Goal: Information Seeking & Learning: Check status

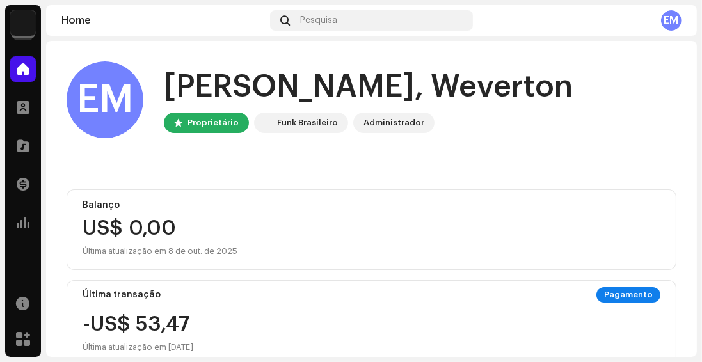
scroll to position [364, 0]
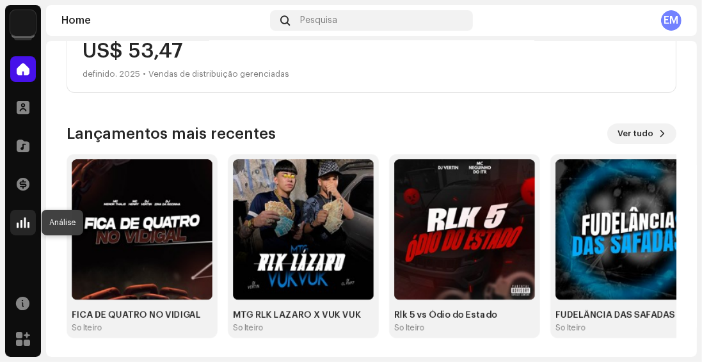
click at [17, 227] on span at bounding box center [23, 223] width 13 height 10
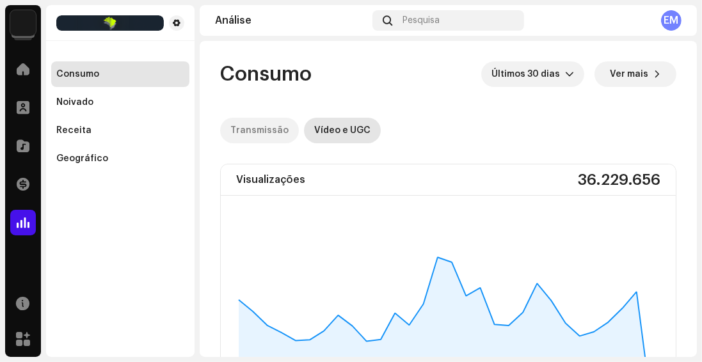
click at [274, 124] on div "Transmissão" at bounding box center [259, 131] width 58 height 26
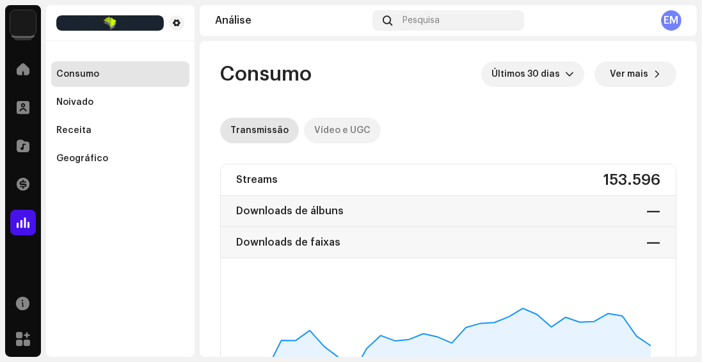
click at [331, 126] on font "Vídeo e UGC" at bounding box center [342, 130] width 56 height 9
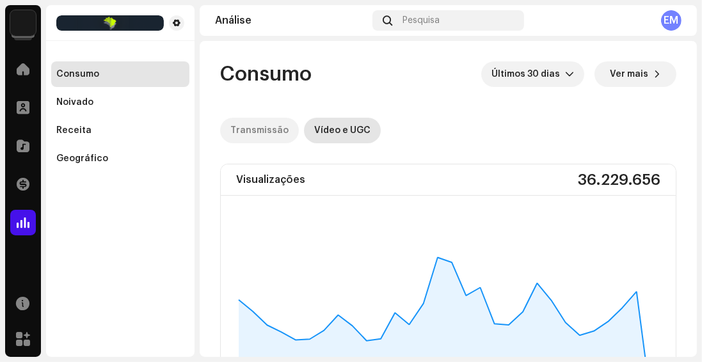
click at [267, 123] on div "Transmissão" at bounding box center [259, 131] width 58 height 26
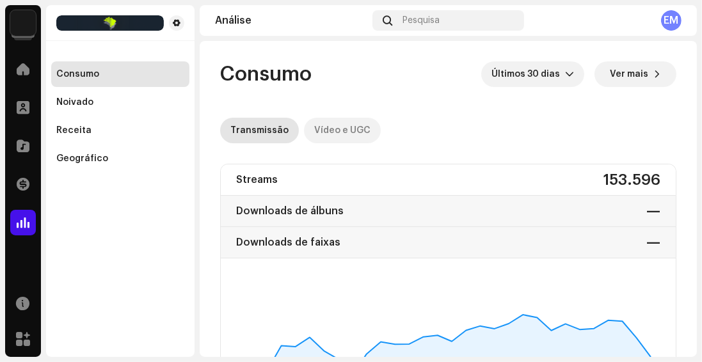
click at [317, 128] on font "Vídeo e UGC" at bounding box center [342, 130] width 56 height 9
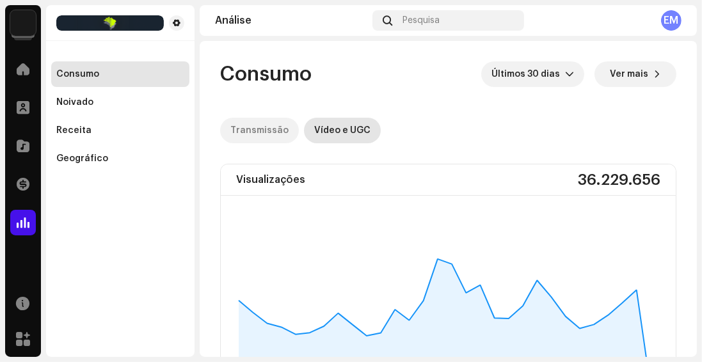
click at [273, 126] on font "Transmissão" at bounding box center [259, 130] width 58 height 9
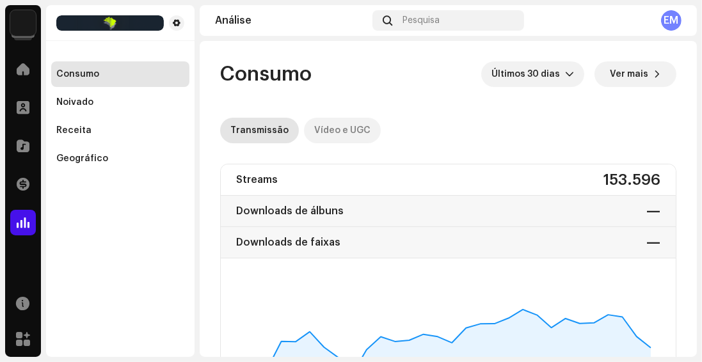
click at [329, 124] on div "Vídeo e UGC" at bounding box center [342, 131] width 56 height 26
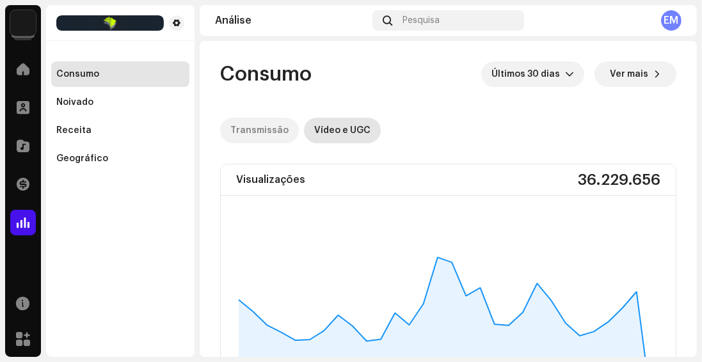
click at [262, 125] on div "Transmissão" at bounding box center [259, 131] width 58 height 26
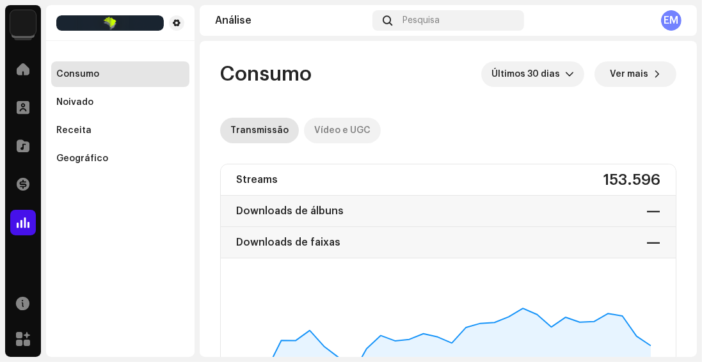
click at [343, 129] on font "Vídeo e UGC" at bounding box center [342, 130] width 56 height 9
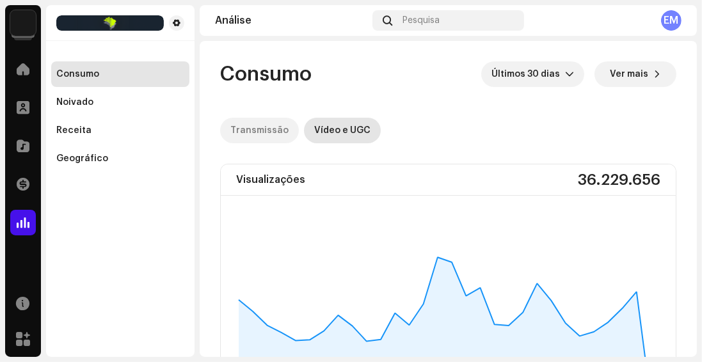
click at [262, 134] on font "Transmissão" at bounding box center [259, 130] width 58 height 9
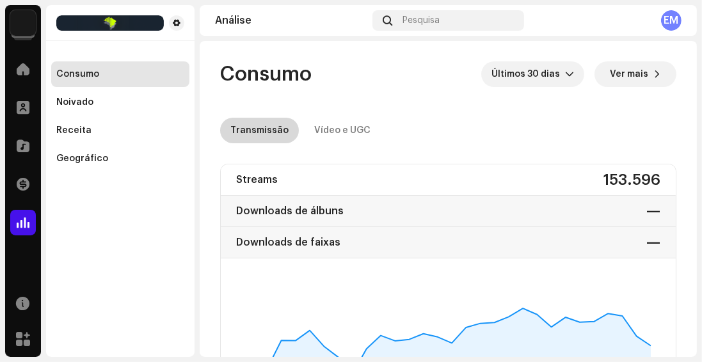
click at [259, 129] on font "Transmissão" at bounding box center [259, 130] width 58 height 9
click at [338, 131] on font "Vídeo e UGC" at bounding box center [342, 130] width 56 height 9
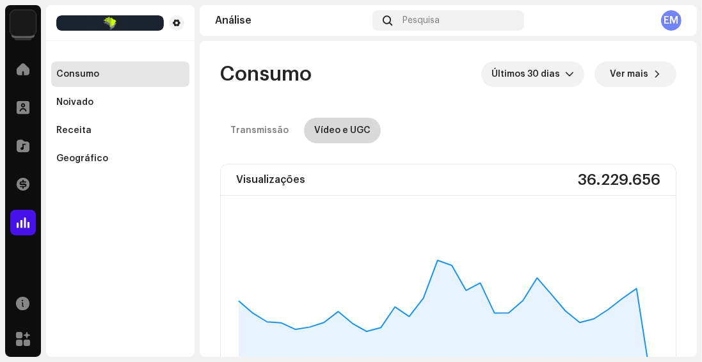
click at [338, 131] on font "Vídeo e UGC" at bounding box center [342, 130] width 56 height 9
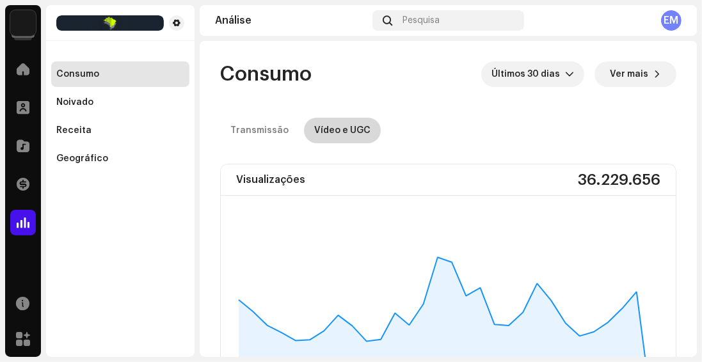
click at [338, 131] on font "Vídeo e UGC" at bounding box center [342, 130] width 56 height 9
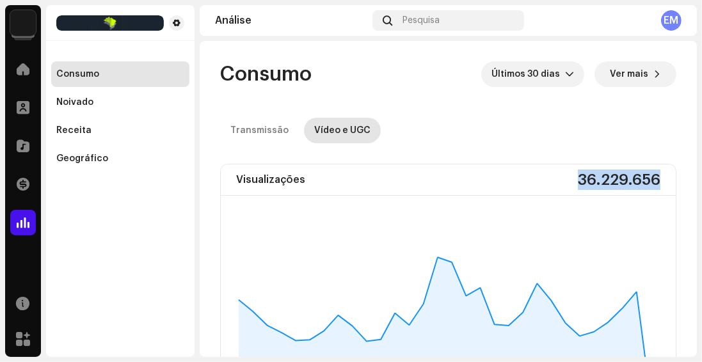
drag, startPoint x: 569, startPoint y: 175, endPoint x: 688, endPoint y: 187, distance: 119.0
click at [658, 177] on div "Visualizações 36.229.656" at bounding box center [448, 179] width 455 height 31
drag, startPoint x: 656, startPoint y: 177, endPoint x: 561, endPoint y: 177, distance: 95.3
click at [562, 177] on div "Visualizações 36.229.656" at bounding box center [448, 179] width 455 height 31
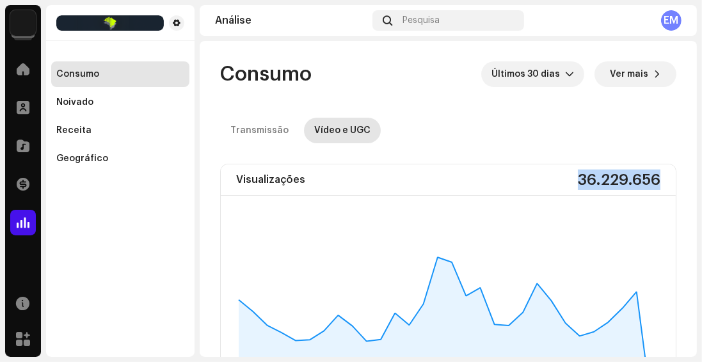
click at [661, 179] on div "Visualizações 36.229.656" at bounding box center [448, 179] width 455 height 31
click at [650, 174] on font "36.229.656" at bounding box center [619, 179] width 83 height 15
drag, startPoint x: 653, startPoint y: 174, endPoint x: 566, endPoint y: 179, distance: 86.5
click at [566, 179] on div "Visualizações 36.229.656" at bounding box center [448, 179] width 455 height 31
click at [578, 178] on font "36.229.656" at bounding box center [619, 179] width 83 height 15
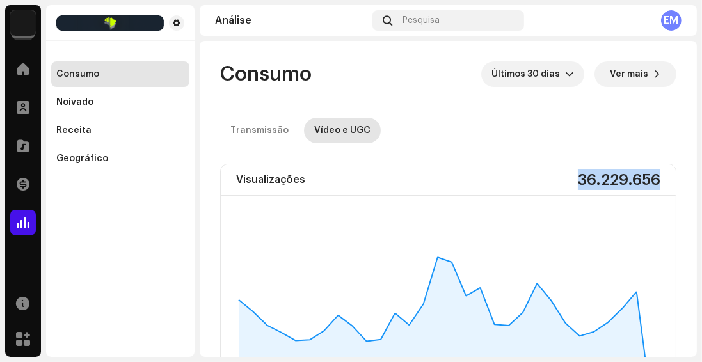
drag, startPoint x: 571, startPoint y: 176, endPoint x: 659, endPoint y: 185, distance: 88.1
click at [659, 185] on div "Visualizações 36.229.656" at bounding box center [448, 179] width 455 height 31
click at [653, 178] on div "Visualizações 36.229.656" at bounding box center [448, 179] width 455 height 31
drag, startPoint x: 653, startPoint y: 177, endPoint x: 573, endPoint y: 176, distance: 80.6
click at [573, 176] on div "Visualizações 36.229.656" at bounding box center [448, 179] width 455 height 31
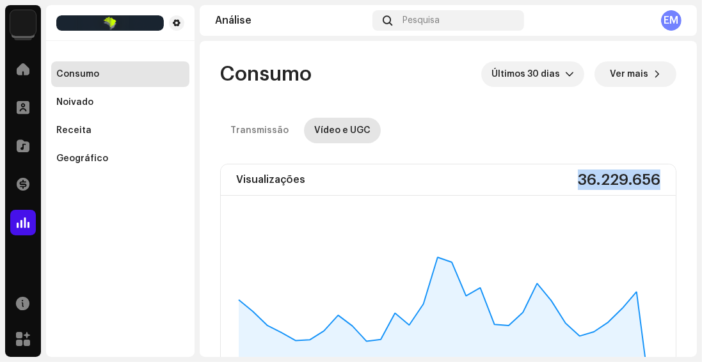
click at [578, 176] on font "36.229.656" at bounding box center [619, 179] width 83 height 15
drag, startPoint x: 571, startPoint y: 176, endPoint x: 668, endPoint y: 183, distance: 97.5
click at [668, 183] on div "Visualizações 36.229.656" at bounding box center [448, 179] width 455 height 31
click at [558, 70] on span "Últimos 30 dias" at bounding box center [528, 74] width 74 height 26
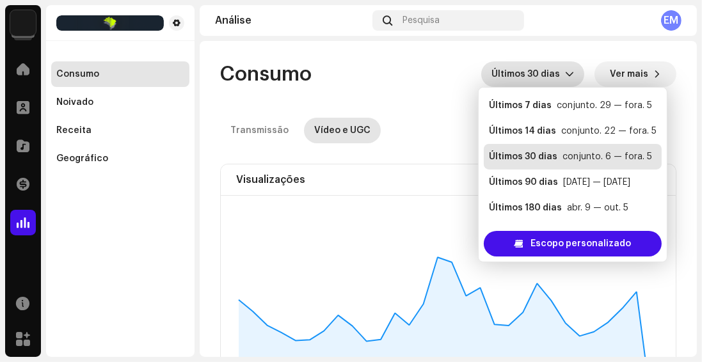
click at [565, 70] on icon "gatilho suspenso" at bounding box center [569, 74] width 9 height 9
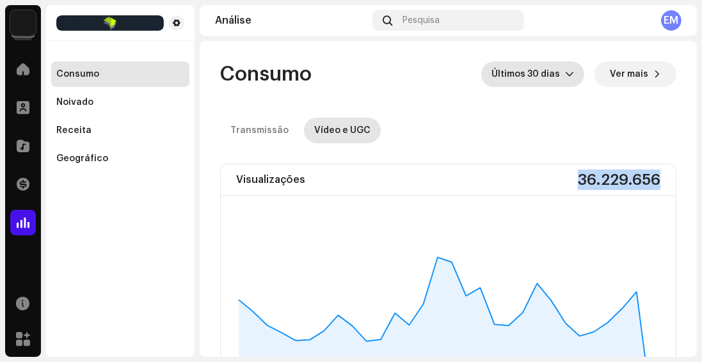
click at [664, 177] on div "Visualizações 36.229.656" at bounding box center [448, 179] width 455 height 31
drag, startPoint x: 664, startPoint y: 179, endPoint x: 564, endPoint y: 175, distance: 99.9
click at [564, 175] on div "Visualizações 36.229.656" at bounding box center [448, 179] width 455 height 31
click at [569, 175] on div "Visualizações 36.229.656" at bounding box center [448, 179] width 455 height 31
click at [569, 179] on div "Visualizações 36.229.656" at bounding box center [448, 179] width 455 height 31
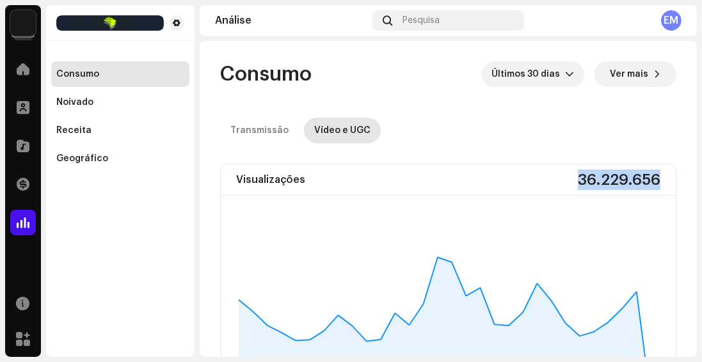
drag, startPoint x: 572, startPoint y: 179, endPoint x: 648, endPoint y: 179, distance: 76.1
click at [648, 179] on font "36.229.656" at bounding box center [619, 179] width 83 height 15
click at [653, 177] on div "Visualizações 36.229.656" at bounding box center [448, 179] width 455 height 31
drag, startPoint x: 654, startPoint y: 176, endPoint x: 611, endPoint y: 177, distance: 42.9
click at [611, 177] on div "Visualizações 36.229.656" at bounding box center [448, 179] width 455 height 31
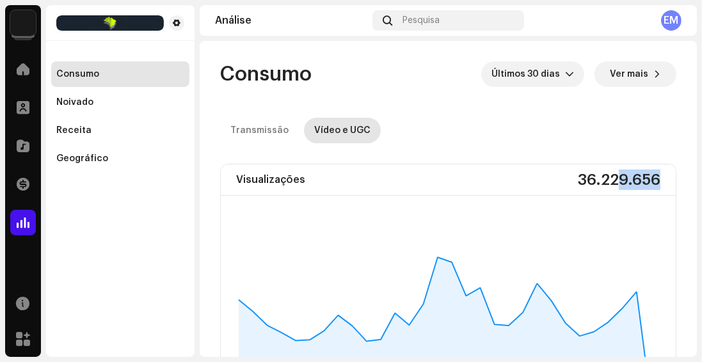
click at [611, 177] on font "36.229.656" at bounding box center [619, 179] width 83 height 15
drag, startPoint x: 612, startPoint y: 175, endPoint x: 651, endPoint y: 175, distance: 38.4
click at [651, 175] on font "36.229.656" at bounding box center [619, 179] width 83 height 15
drag, startPoint x: 612, startPoint y: 175, endPoint x: 571, endPoint y: 177, distance: 41.6
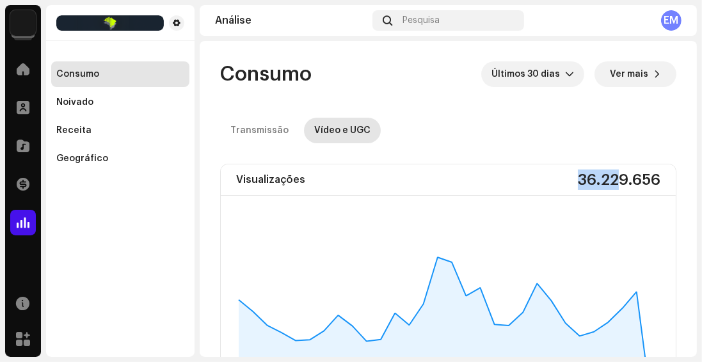
click at [578, 177] on font "36.229.656" at bounding box center [619, 179] width 83 height 15
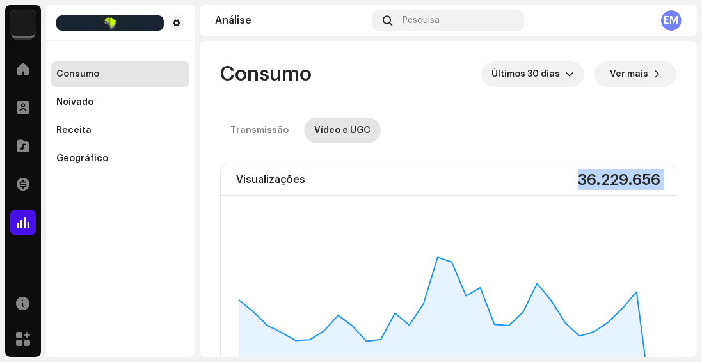
click at [578, 177] on font "36.229.656" at bounding box center [619, 179] width 83 height 15
click at [598, 175] on font "36.229.656" at bounding box center [619, 179] width 83 height 15
click at [607, 171] on div "36.229.656" at bounding box center [619, 180] width 83 height 20
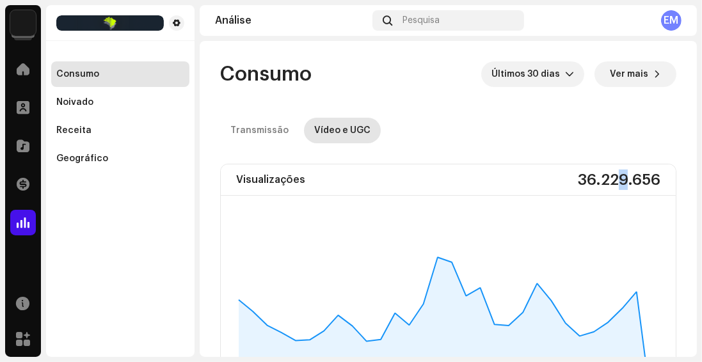
drag, startPoint x: 618, startPoint y: 178, endPoint x: 608, endPoint y: 179, distance: 10.3
click at [608, 179] on font "36.229.656" at bounding box center [619, 179] width 83 height 15
click at [611, 177] on font "36.229.656" at bounding box center [619, 179] width 83 height 15
click at [612, 175] on font "36.229.656" at bounding box center [619, 179] width 83 height 15
drag, startPoint x: 612, startPoint y: 173, endPoint x: 570, endPoint y: 179, distance: 42.5
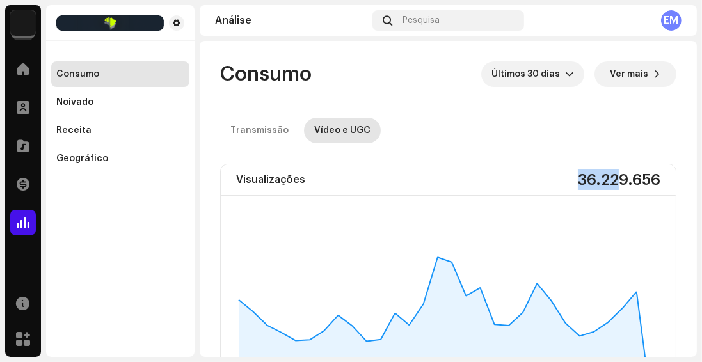
click at [578, 179] on font "36.229.656" at bounding box center [619, 179] width 83 height 15
click at [615, 176] on font "36.229.656" at bounding box center [619, 179] width 83 height 15
drag, startPoint x: 612, startPoint y: 174, endPoint x: 664, endPoint y: 180, distance: 52.8
click at [664, 180] on div "Visualizações 36.229.656" at bounding box center [448, 179] width 455 height 31
click at [610, 174] on font "36.229.656" at bounding box center [619, 179] width 83 height 15
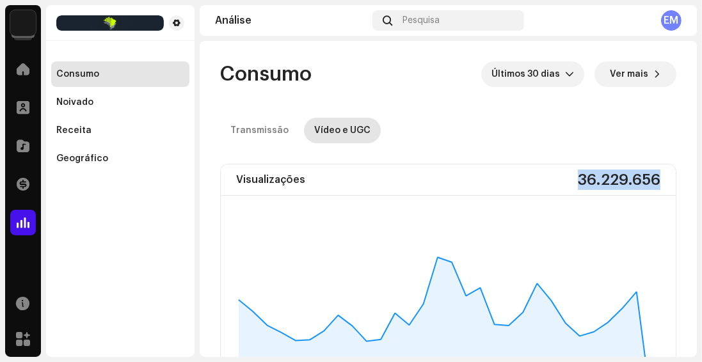
click at [612, 174] on font "36.229.656" at bounding box center [619, 179] width 83 height 15
drag, startPoint x: 612, startPoint y: 174, endPoint x: 561, endPoint y: 175, distance: 50.6
click at [561, 175] on div "Visualizações 36.229.656" at bounding box center [448, 179] width 455 height 31
click at [613, 175] on font "36.229.656" at bounding box center [619, 179] width 83 height 15
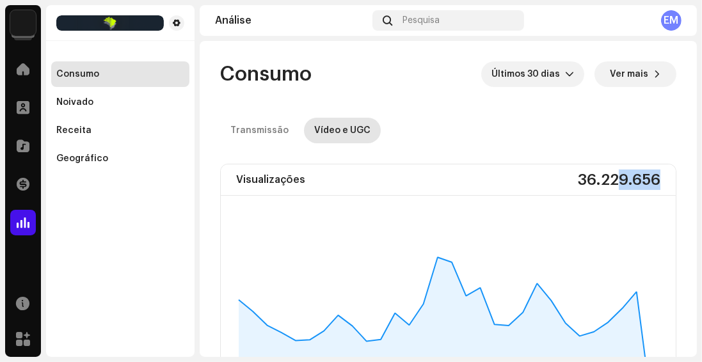
drag, startPoint x: 613, startPoint y: 175, endPoint x: 669, endPoint y: 180, distance: 55.9
click at [610, 178] on font "36.229.656" at bounding box center [619, 179] width 83 height 15
drag, startPoint x: 612, startPoint y: 171, endPoint x: 562, endPoint y: 168, distance: 50.1
click at [562, 168] on div "Visualizações 36.229.656" at bounding box center [448, 179] width 455 height 31
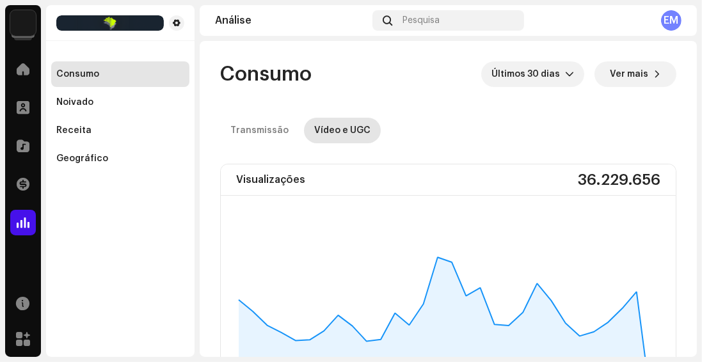
click at [616, 177] on font "36.229.656" at bounding box center [619, 179] width 83 height 15
drag, startPoint x: 613, startPoint y: 177, endPoint x: 665, endPoint y: 178, distance: 52.5
click at [665, 178] on div "Visualizações 36.229.656" at bounding box center [448, 179] width 455 height 31
click at [614, 173] on font "36.229.656" at bounding box center [619, 179] width 83 height 15
drag, startPoint x: 610, startPoint y: 173, endPoint x: 518, endPoint y: 174, distance: 92.1
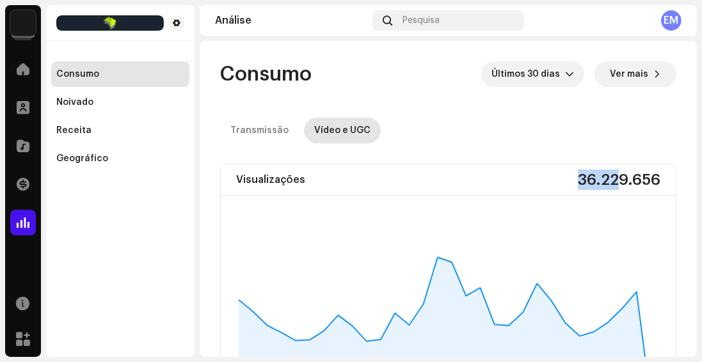
click at [518, 174] on div "Visualizações 36.229.656" at bounding box center [448, 179] width 455 height 31
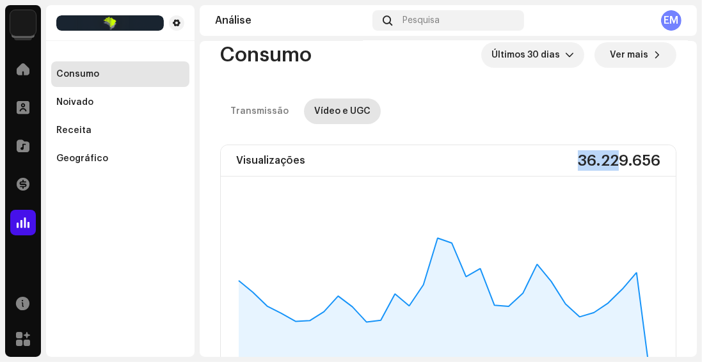
scroll to position [36, 0]
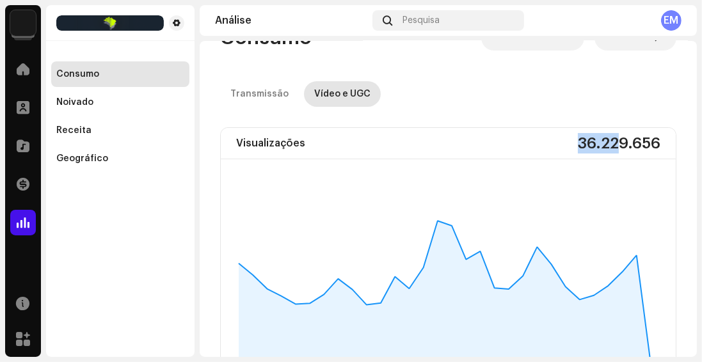
click at [614, 142] on font "36.229.656" at bounding box center [619, 143] width 83 height 15
drag, startPoint x: 613, startPoint y: 138, endPoint x: 683, endPoint y: 145, distance: 70.1
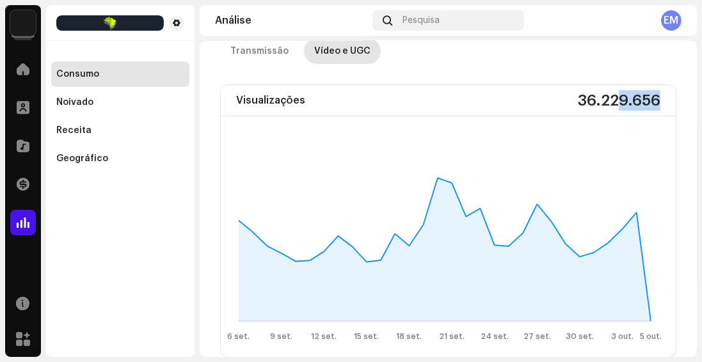
scroll to position [73, 0]
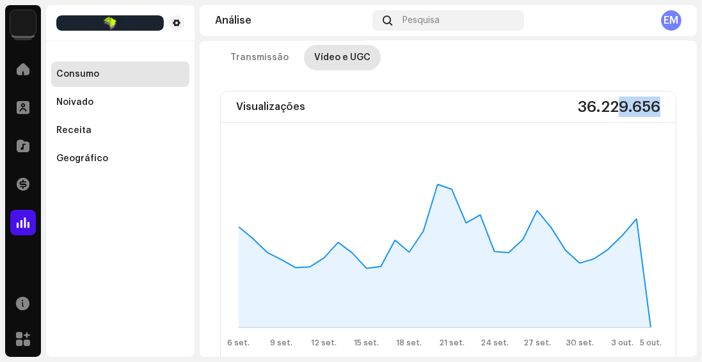
click at [610, 102] on font "36.229.656" at bounding box center [619, 106] width 83 height 15
click at [613, 102] on font "36.229.656" at bounding box center [619, 106] width 83 height 15
drag, startPoint x: 613, startPoint y: 102, endPoint x: 571, endPoint y: 103, distance: 42.2
click at [578, 103] on font "36.229.656" at bounding box center [619, 106] width 83 height 15
click at [611, 100] on font "36.229.656" at bounding box center [619, 106] width 83 height 15
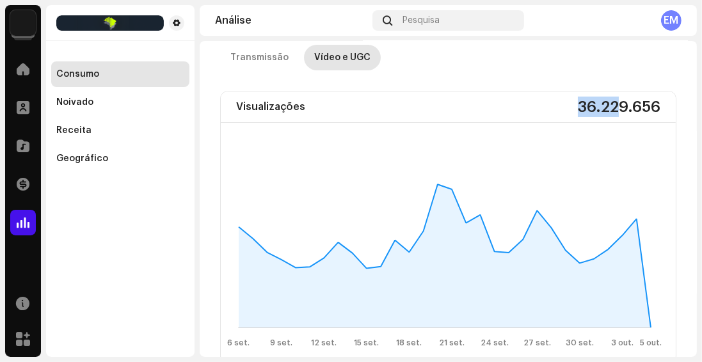
click at [613, 102] on font "36.229.656" at bounding box center [619, 106] width 83 height 15
drag, startPoint x: 610, startPoint y: 102, endPoint x: 674, endPoint y: 104, distance: 63.4
click at [610, 101] on font "36.229.656" at bounding box center [619, 106] width 83 height 15
drag, startPoint x: 613, startPoint y: 104, endPoint x: 547, endPoint y: 105, distance: 65.9
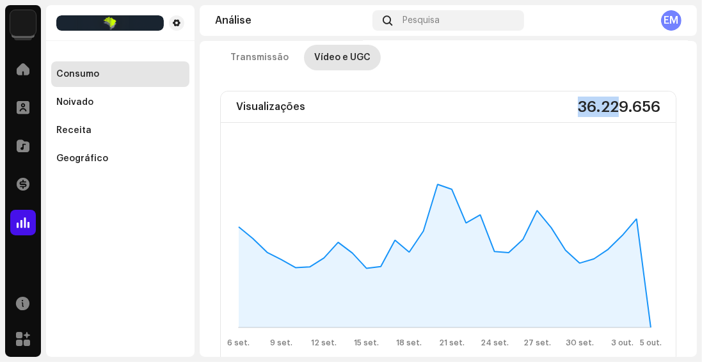
click at [547, 105] on div "Visualizações 36.229.656" at bounding box center [448, 106] width 455 height 31
click at [617, 105] on font "36.229.656" at bounding box center [619, 106] width 83 height 15
drag, startPoint x: 610, startPoint y: 105, endPoint x: 658, endPoint y: 109, distance: 48.1
click at [658, 109] on div "Visualizações 36.229.656" at bounding box center [448, 106] width 455 height 31
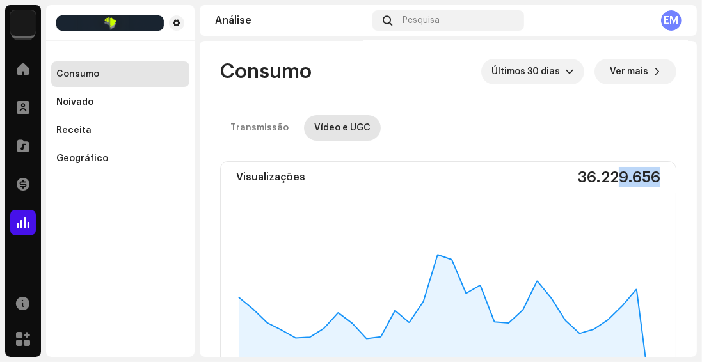
scroll to position [0, 0]
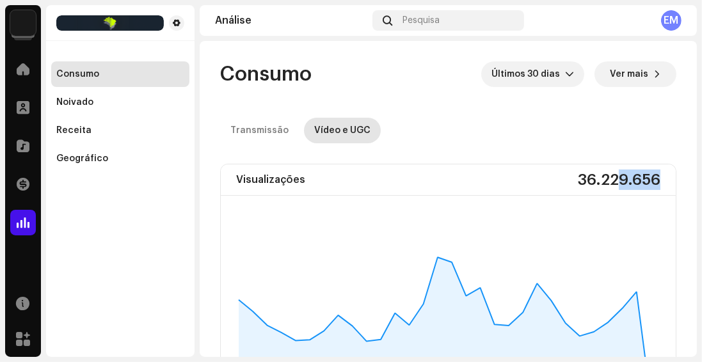
click at [619, 177] on font "36.229.656" at bounding box center [619, 179] width 83 height 15
click at [616, 175] on font "36.229.656" at bounding box center [619, 179] width 83 height 15
drag, startPoint x: 612, startPoint y: 175, endPoint x: 538, endPoint y: 179, distance: 73.7
click at [538, 179] on div "Visualizações 36.229.656" at bounding box center [448, 179] width 455 height 31
click at [614, 175] on font "36.229.656" at bounding box center [619, 179] width 83 height 15
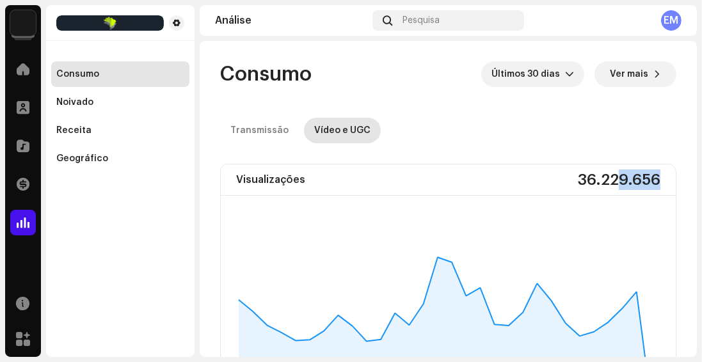
drag, startPoint x: 612, startPoint y: 176, endPoint x: 688, endPoint y: 179, distance: 75.5
click at [613, 178] on font "36.229.656" at bounding box center [619, 179] width 83 height 15
drag, startPoint x: 614, startPoint y: 173, endPoint x: 558, endPoint y: 177, distance: 55.8
click at [558, 177] on div "Visualizações 36.229.656" at bounding box center [448, 179] width 455 height 31
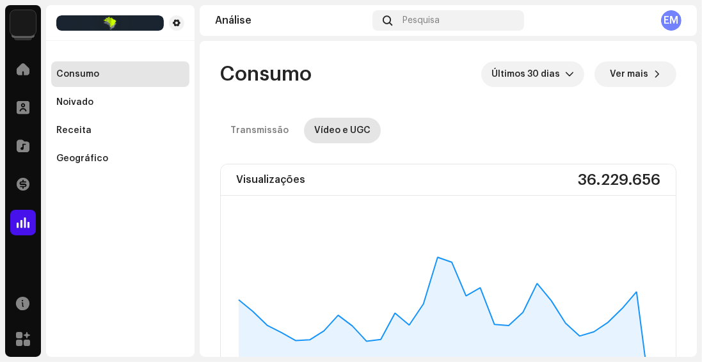
click at [617, 175] on font "36.229.656" at bounding box center [619, 179] width 83 height 15
drag, startPoint x: 612, startPoint y: 175, endPoint x: 662, endPoint y: 178, distance: 50.0
click at [662, 178] on div "Visualizações 36.229.656" at bounding box center [448, 179] width 455 height 31
click at [612, 174] on font "36.229.656" at bounding box center [619, 179] width 83 height 15
drag, startPoint x: 610, startPoint y: 174, endPoint x: 577, endPoint y: 175, distance: 32.6
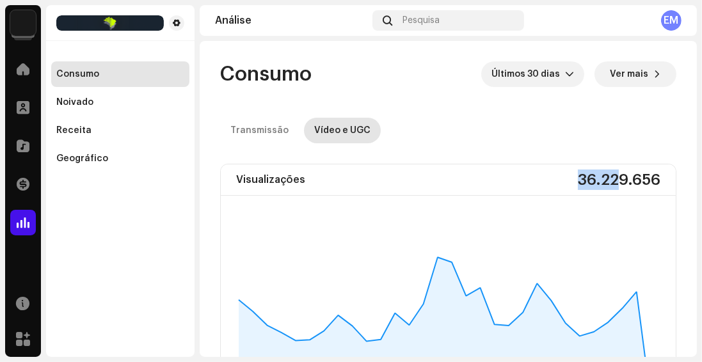
click at [563, 175] on div "Visualizações 36.229.656" at bounding box center [448, 179] width 455 height 31
click at [613, 177] on font "36.229.656" at bounding box center [619, 179] width 83 height 15
drag, startPoint x: 614, startPoint y: 174, endPoint x: 659, endPoint y: 178, distance: 45.0
click at [659, 178] on div "Visualizações 36.229.656" at bounding box center [448, 179] width 455 height 31
click at [614, 175] on font "36.229.656" at bounding box center [619, 179] width 83 height 15
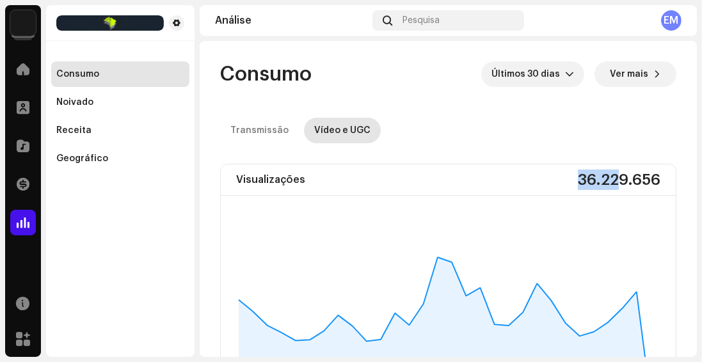
drag, startPoint x: 612, startPoint y: 175, endPoint x: 572, endPoint y: 177, distance: 39.7
click at [578, 177] on font "36.229.656" at bounding box center [619, 179] width 83 height 15
drag, startPoint x: 612, startPoint y: 176, endPoint x: 665, endPoint y: 176, distance: 52.5
click at [665, 176] on div "Visualizações 36.229.656" at bounding box center [448, 179] width 455 height 31
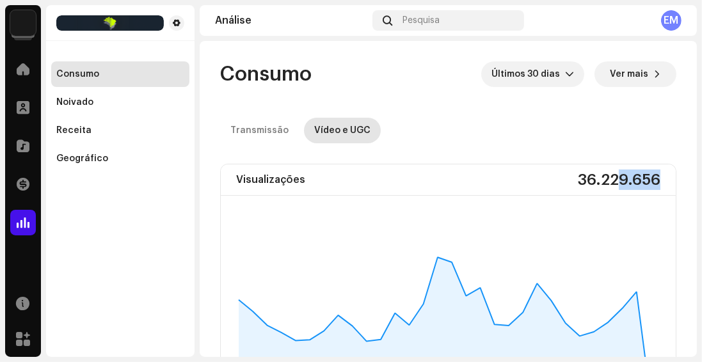
click at [615, 176] on font "36.229.656" at bounding box center [619, 179] width 83 height 15
drag, startPoint x: 614, startPoint y: 176, endPoint x: 569, endPoint y: 175, distance: 45.4
click at [569, 175] on div "Visualizações 36.229.656" at bounding box center [448, 179] width 455 height 31
click at [614, 175] on font "36.229.656" at bounding box center [619, 179] width 83 height 15
drag, startPoint x: 614, startPoint y: 175, endPoint x: 664, endPoint y: 179, distance: 50.1
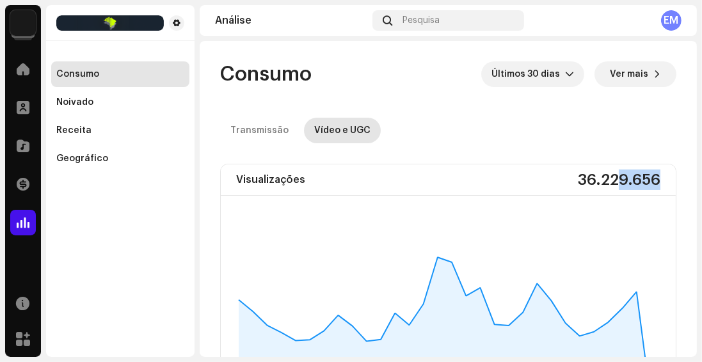
click at [664, 179] on div "Visualizações 36.229.656" at bounding box center [448, 179] width 455 height 31
click at [377, 127] on div "Transmissão Vídeo e UGC" at bounding box center [448, 131] width 456 height 26
drag, startPoint x: 627, startPoint y: 173, endPoint x: 567, endPoint y: 180, distance: 60.6
click at [567, 180] on div "Visualizações 36.229.656" at bounding box center [448, 179] width 455 height 31
click at [617, 164] on div "Visualizações 36.229.656" at bounding box center [448, 179] width 455 height 31
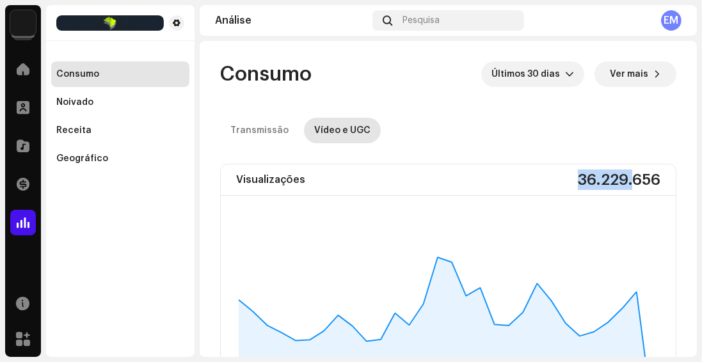
click at [617, 174] on font "36.229.656" at bounding box center [619, 179] width 83 height 15
drag, startPoint x: 614, startPoint y: 176, endPoint x: 653, endPoint y: 179, distance: 39.8
click at [653, 179] on div "Visualizações 36.229.656" at bounding box center [448, 179] width 455 height 31
click at [612, 177] on font "36.229.656" at bounding box center [619, 179] width 83 height 15
drag, startPoint x: 612, startPoint y: 175, endPoint x: 571, endPoint y: 172, distance: 40.4
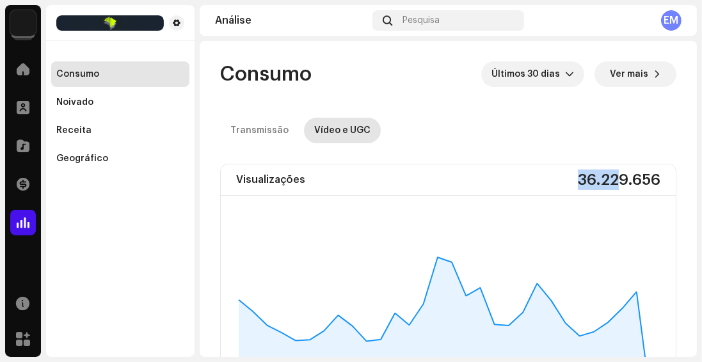
click at [578, 172] on font "36.229.656" at bounding box center [619, 179] width 83 height 15
click at [614, 179] on font "36.229.656" at bounding box center [619, 179] width 83 height 15
drag, startPoint x: 616, startPoint y: 176, endPoint x: 664, endPoint y: 184, distance: 49.3
click at [664, 184] on div "Visualizações 36.229.656" at bounding box center [448, 179] width 455 height 31
click at [615, 179] on font "36.229.656" at bounding box center [619, 179] width 83 height 15
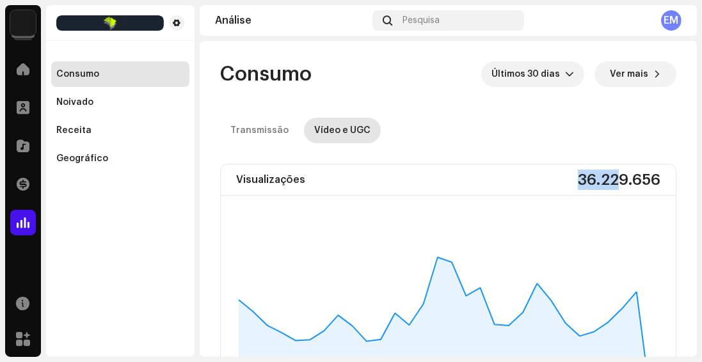
drag, startPoint x: 612, startPoint y: 173, endPoint x: 559, endPoint y: 177, distance: 53.9
click at [559, 177] on div "Visualizações 36.229.656" at bounding box center [448, 179] width 455 height 31
click at [609, 175] on font "36.229.656" at bounding box center [619, 179] width 83 height 15
drag, startPoint x: 610, startPoint y: 175, endPoint x: 652, endPoint y: 180, distance: 42.6
click at [652, 180] on font "36.229.656" at bounding box center [619, 179] width 83 height 15
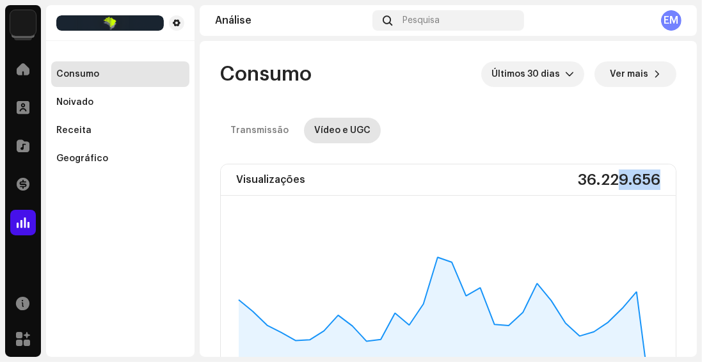
click at [611, 178] on font "36.229.656" at bounding box center [619, 179] width 83 height 15
drag, startPoint x: 613, startPoint y: 177, endPoint x: 651, endPoint y: 178, distance: 38.4
click at [651, 178] on font "36.229.656" at bounding box center [619, 179] width 83 height 15
drag, startPoint x: 656, startPoint y: 178, endPoint x: 611, endPoint y: 177, distance: 45.4
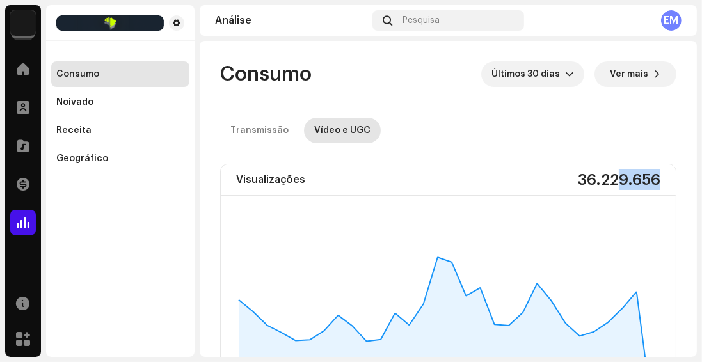
click at [611, 177] on div "Visualizações 36.229.656" at bounding box center [448, 179] width 455 height 31
click at [611, 177] on font "36.229.656" at bounding box center [619, 179] width 83 height 15
drag, startPoint x: 612, startPoint y: 175, endPoint x: 655, endPoint y: 180, distance: 43.3
click at [655, 180] on div "Visualizações 36.229.656" at bounding box center [448, 179] width 455 height 31
click at [656, 180] on div "Visualizações 36.229.656" at bounding box center [448, 179] width 455 height 31
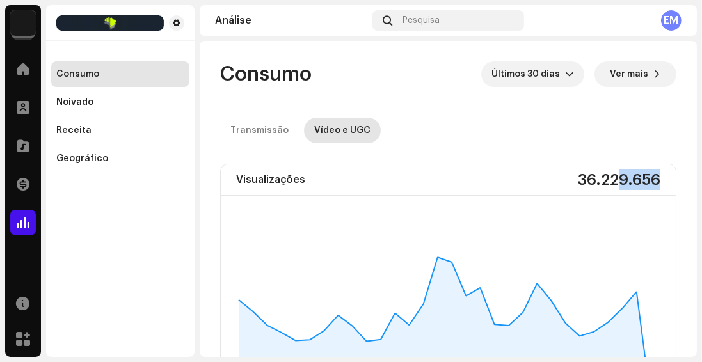
click at [653, 175] on div "Visualizações 36.229.656" at bounding box center [448, 179] width 455 height 31
click at [22, 71] on span at bounding box center [23, 69] width 13 height 10
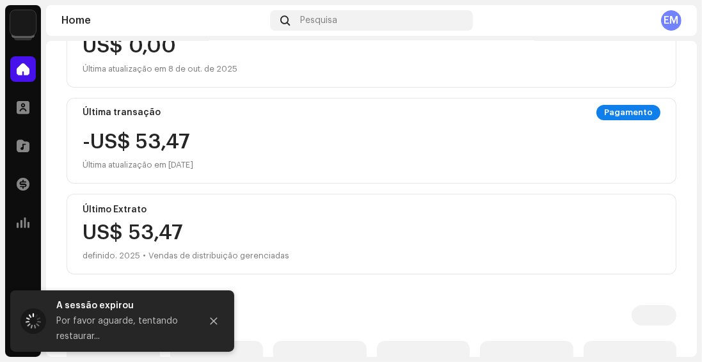
scroll to position [365, 0]
